Goal: Check status: Check status

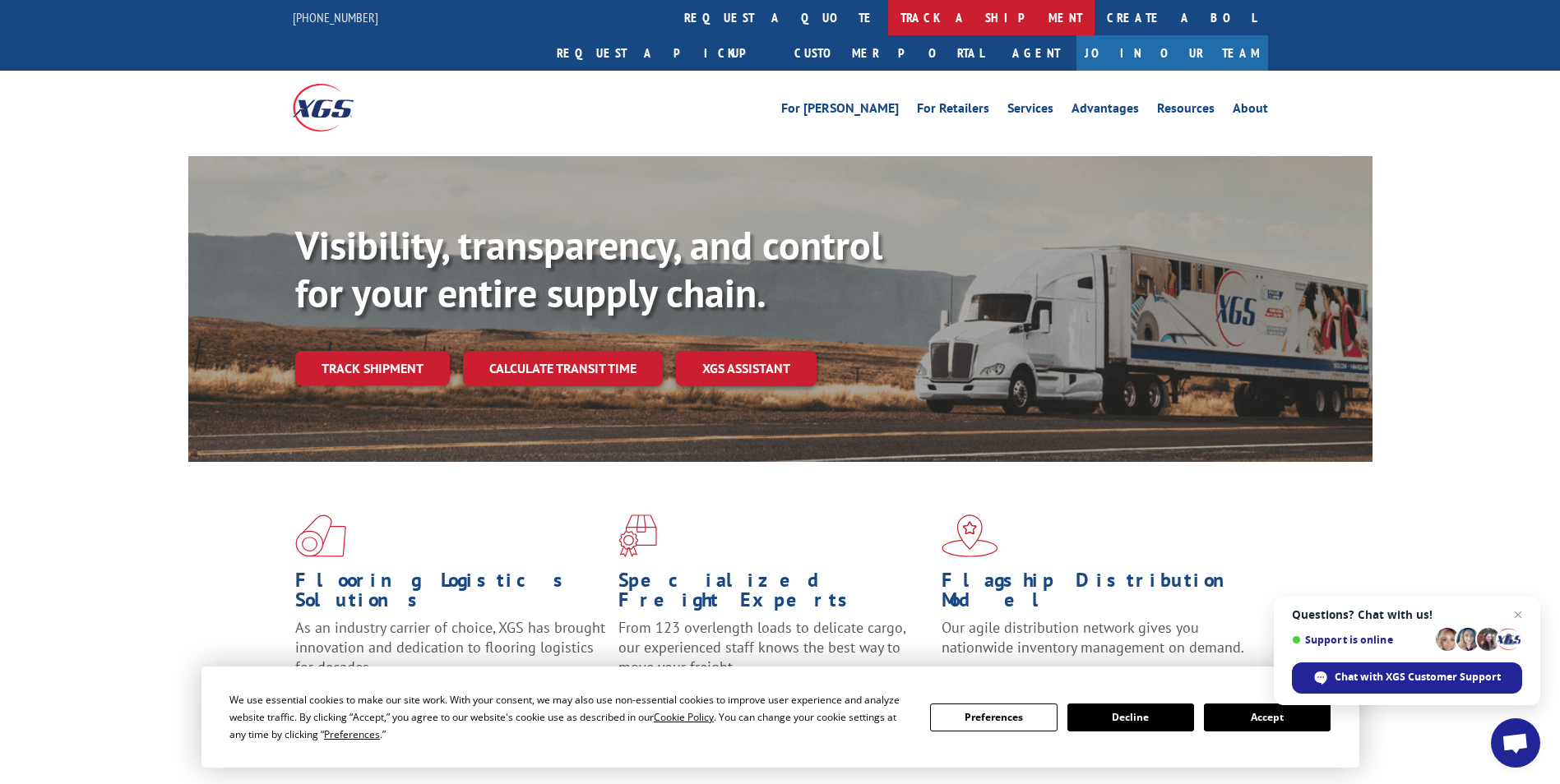
click at [888, 17] on link "track a shipment" at bounding box center [991, 18] width 207 height 35
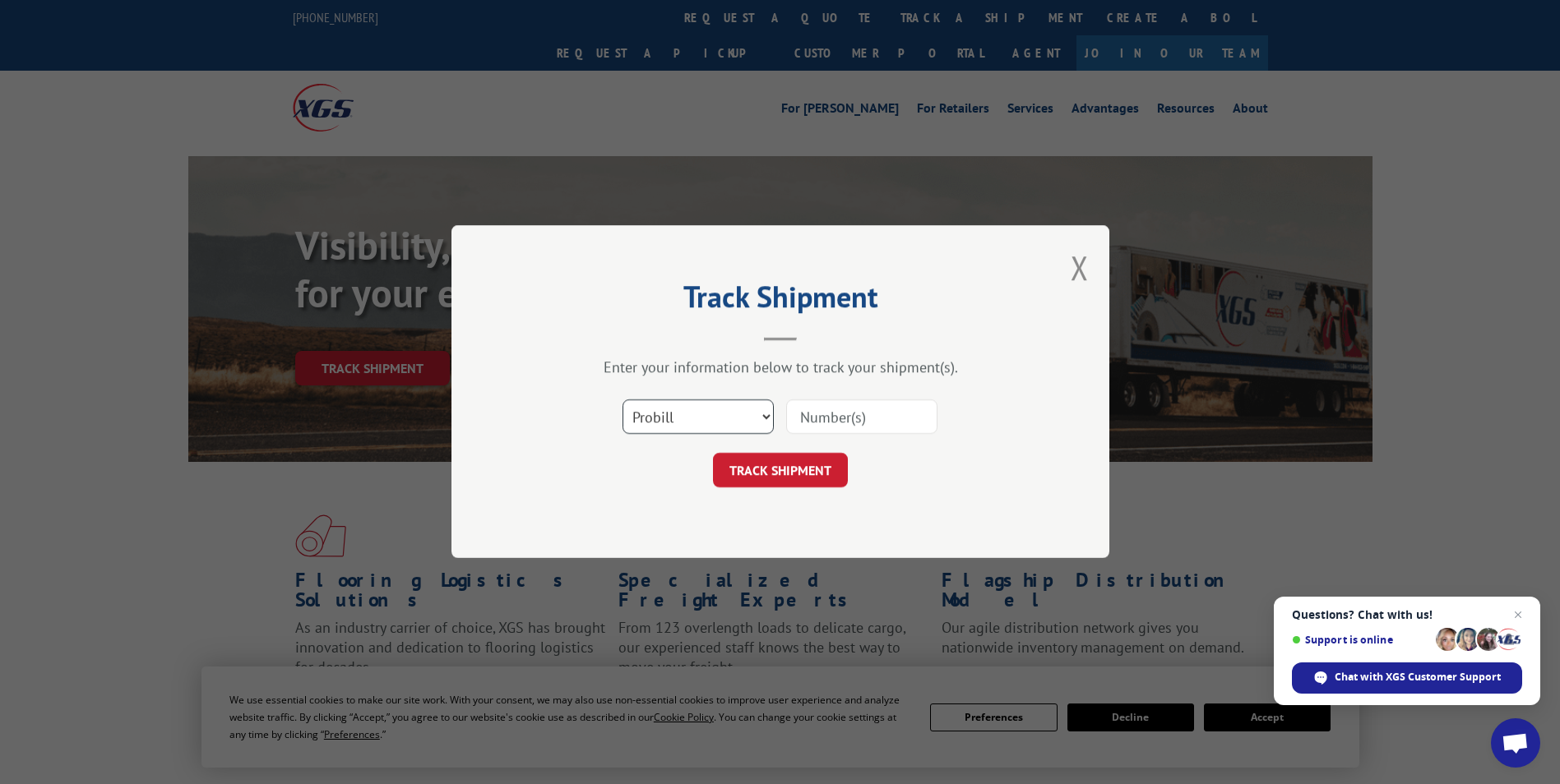
click at [731, 413] on select "Select category... Probill BOL PO" at bounding box center [698, 417] width 151 height 34
select select "bol"
click at [622, 401] on select "Select category... Probill BOL PO" at bounding box center [698, 417] width 151 height 34
click at [871, 418] on input at bounding box center [861, 417] width 151 height 34
paste input "TFD-040167.A"
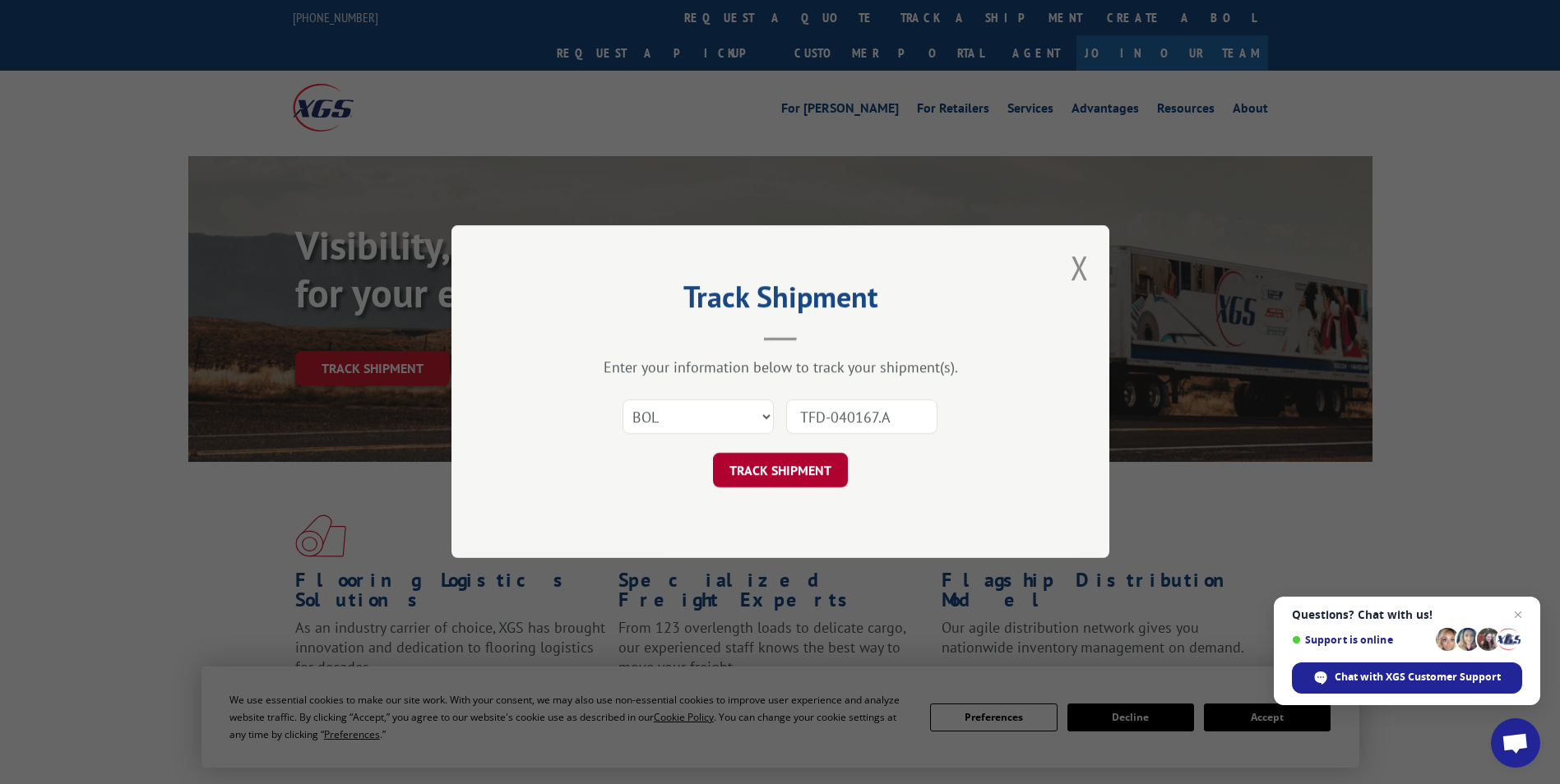
type input "TFD-040167.A"
click at [825, 477] on button "TRACK SHIPMENT" at bounding box center [780, 470] width 135 height 34
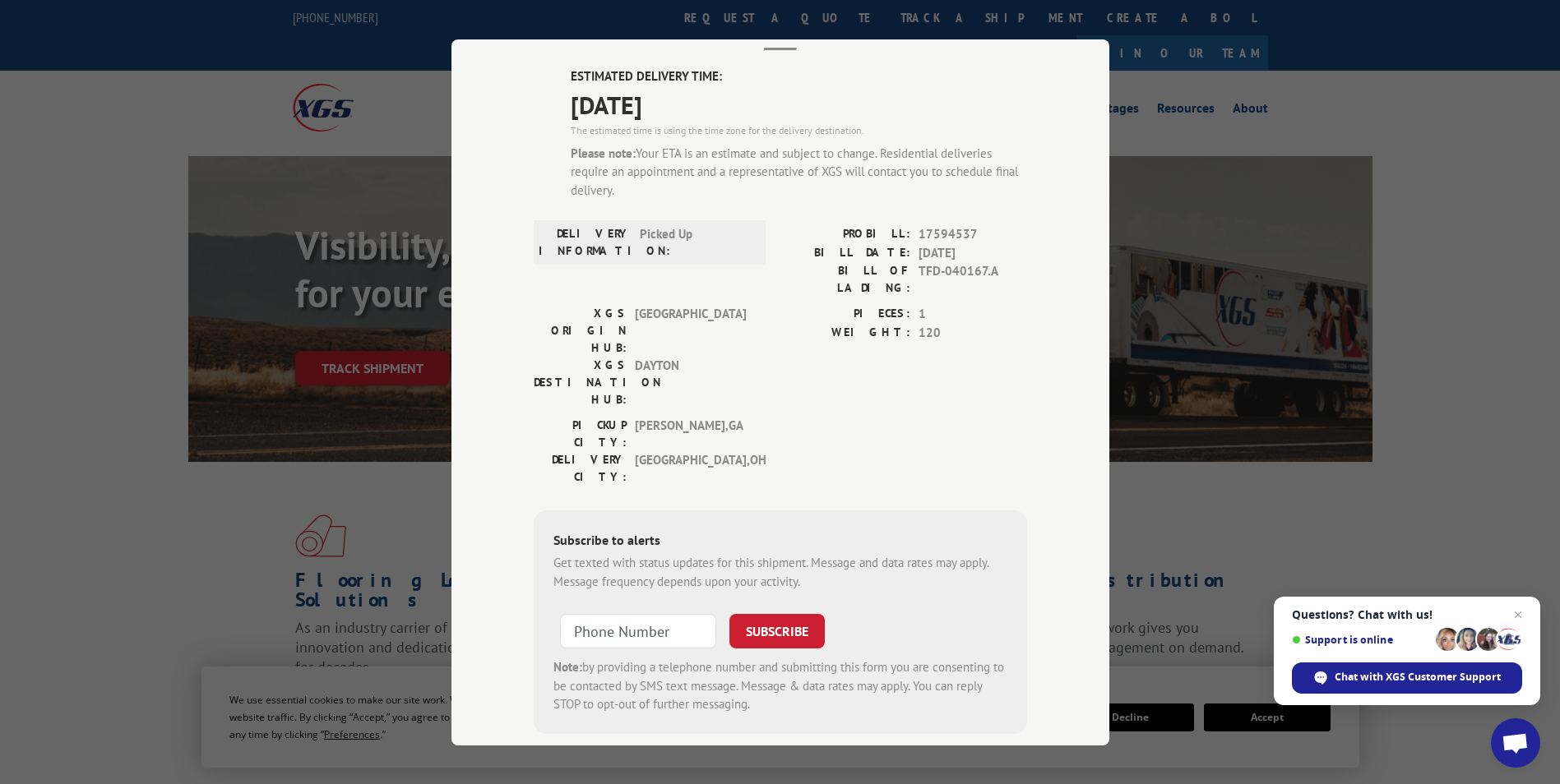
scroll to position [109, 0]
click at [641, 609] on input "+1 (___) ___-____" at bounding box center [638, 626] width 156 height 34
type input "[PHONE_NUMBER]"
click at [820, 600] on form "[PHONE_NUMBER] SUBSCRIBE Note: by providing a telephone number and submitting t…" at bounding box center [780, 654] width 454 height 110
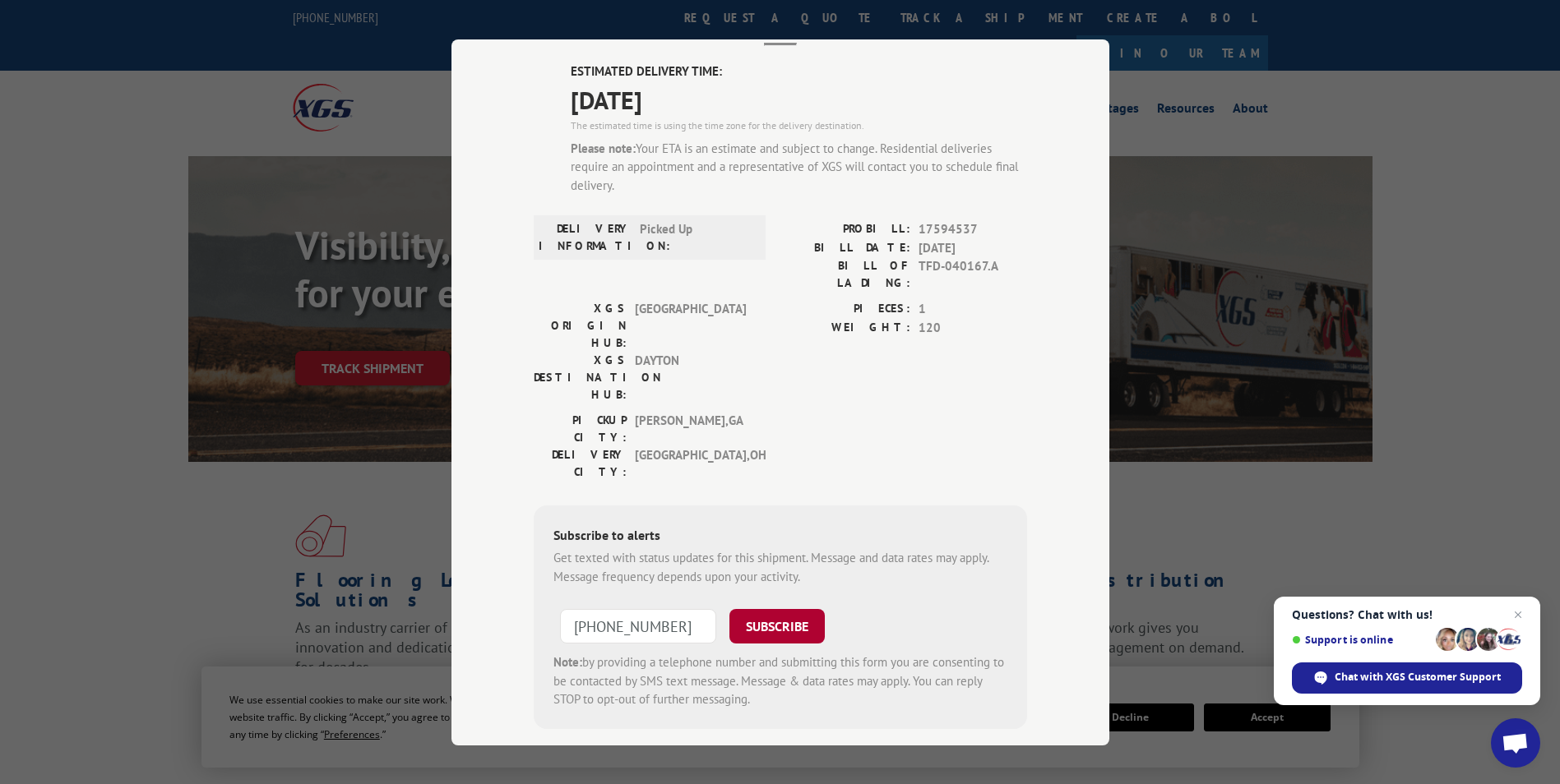
click at [800, 609] on button "SUBSCRIBE" at bounding box center [778, 626] width 96 height 34
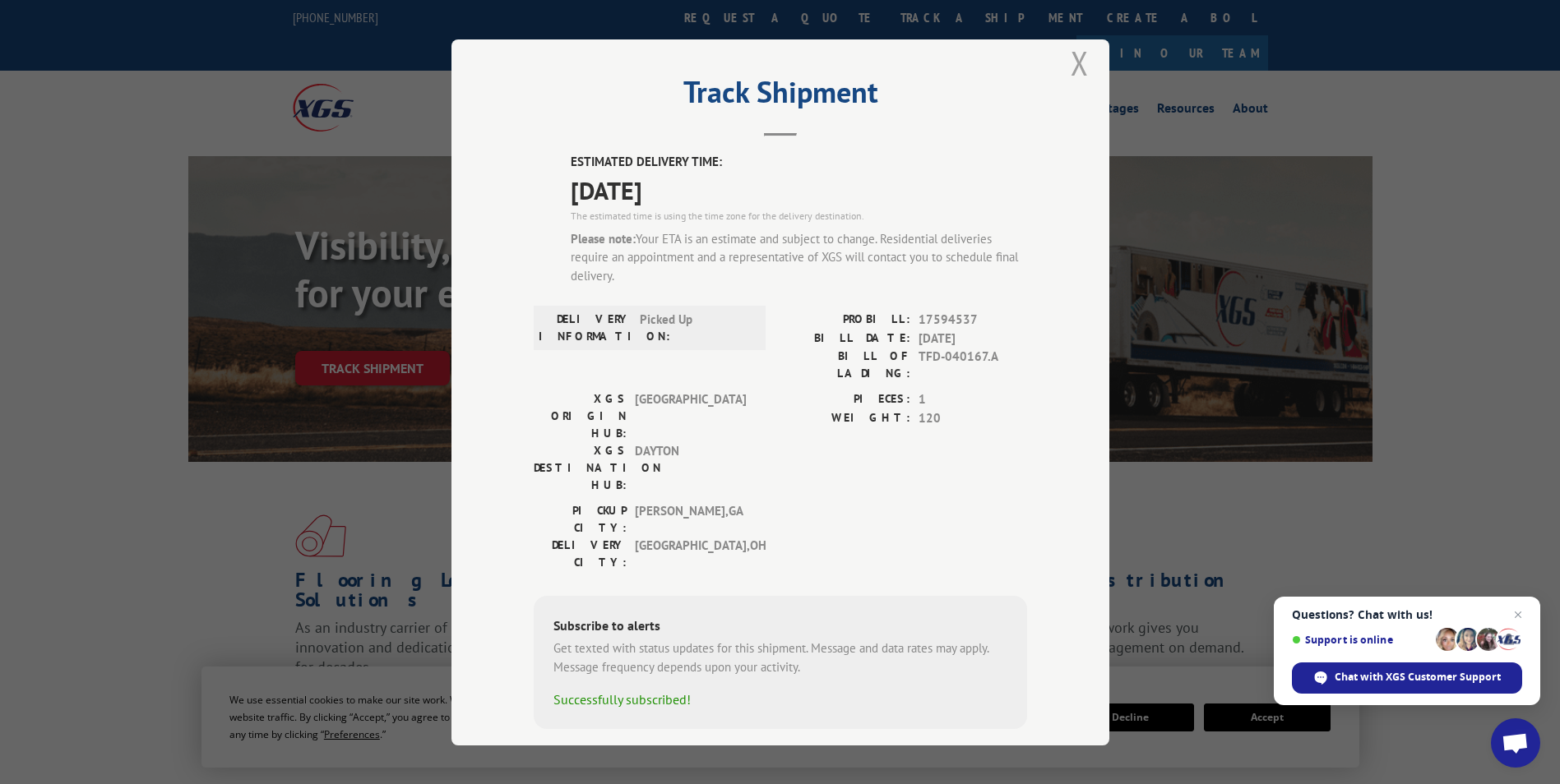
click at [1076, 74] on button "Close modal" at bounding box center [1080, 62] width 19 height 44
